Goal: Find specific page/section: Find specific page/section

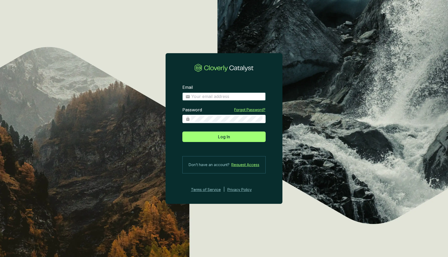
click at [224, 94] on input "Email" at bounding box center [226, 97] width 71 height 6
type input "[EMAIL_ADDRESS][DOMAIN_NAME]"
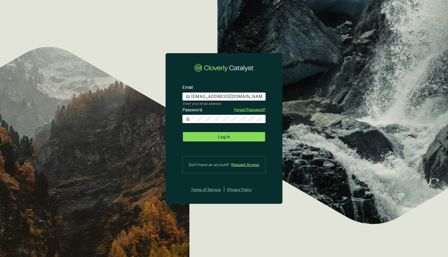
click at [229, 138] on span "Log In" at bounding box center [224, 136] width 12 height 6
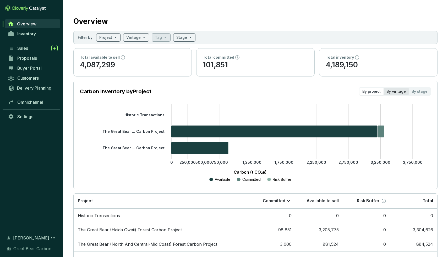
click at [396, 90] on div "By vintage" at bounding box center [395, 91] width 25 height 7
click at [383, 88] on input "By vintage" at bounding box center [383, 88] width 0 height 0
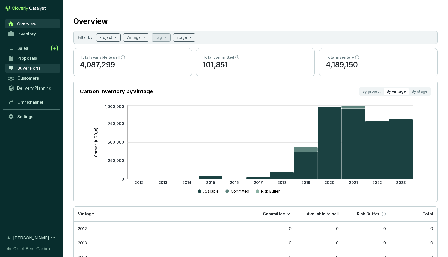
click at [29, 68] on span "Buyer Portal" at bounding box center [29, 67] width 24 height 5
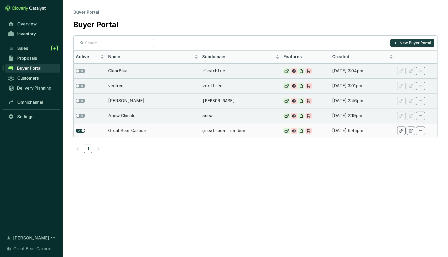
click at [221, 130] on p "great-bear-carbon" at bounding box center [240, 131] width 77 height 6
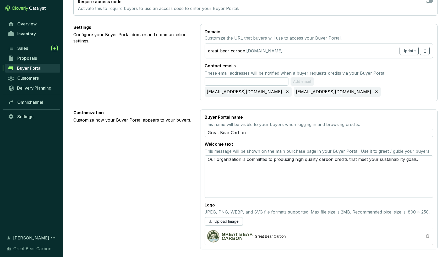
scroll to position [202, 0]
